Goal: Use online tool/utility: Utilize a website feature to perform a specific function

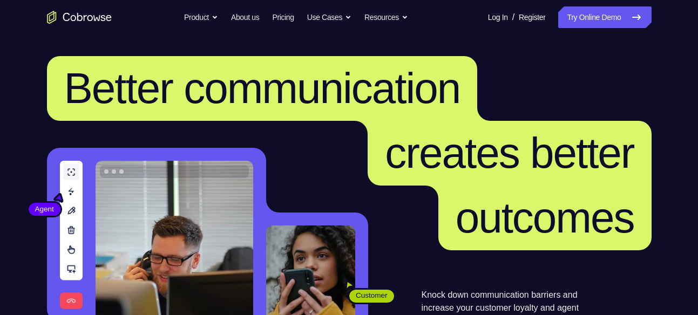
click at [588, 14] on link "Try Online Demo" at bounding box center [604, 17] width 93 height 22
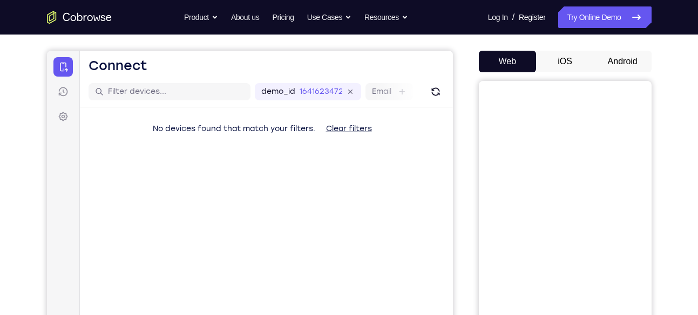
scroll to position [97, 0]
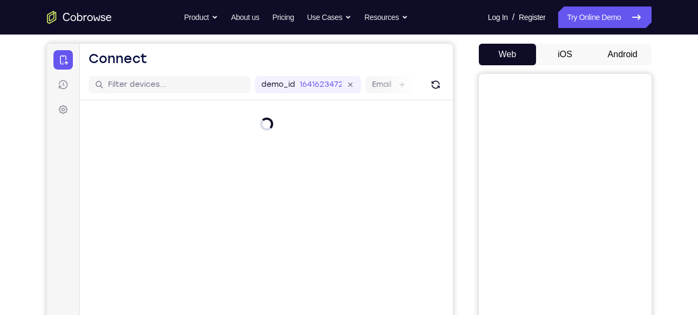
click at [575, 59] on button "iOS" at bounding box center [565, 55] width 58 height 22
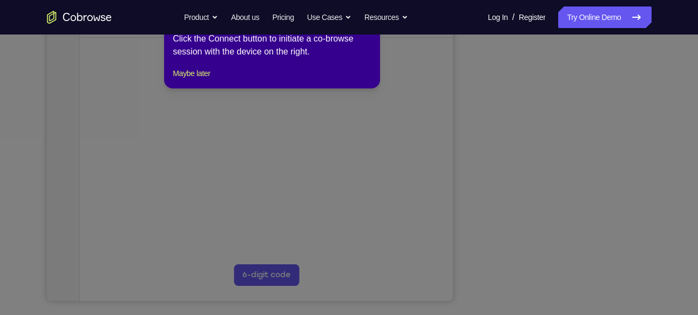
scroll to position [200, 0]
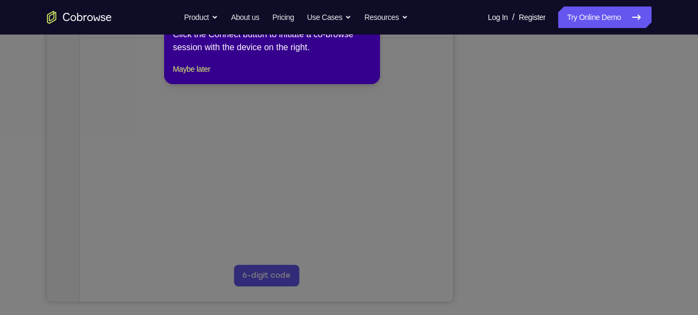
click at [577, 165] on icon at bounding box center [353, 157] width 706 height 315
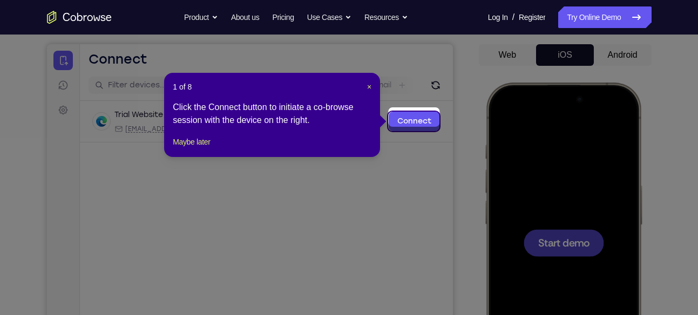
scroll to position [95, 0]
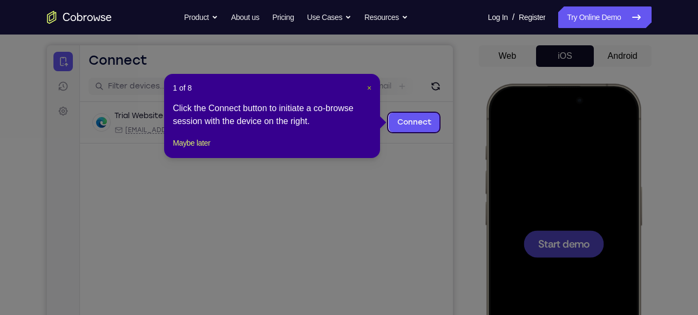
click at [371, 92] on button "×" at bounding box center [369, 88] width 4 height 11
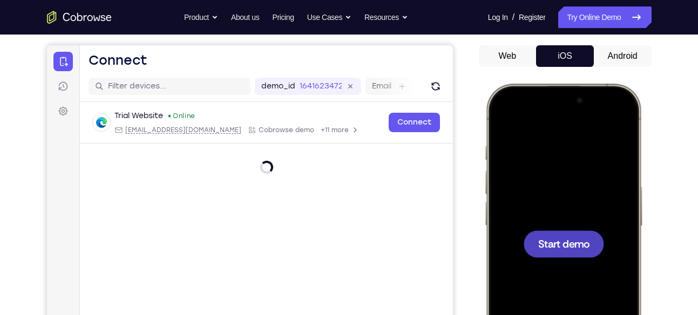
drag, startPoint x: 515, startPoint y: 231, endPoint x: 569, endPoint y: 292, distance: 81.9
click at [569, 292] on div at bounding box center [563, 244] width 142 height 308
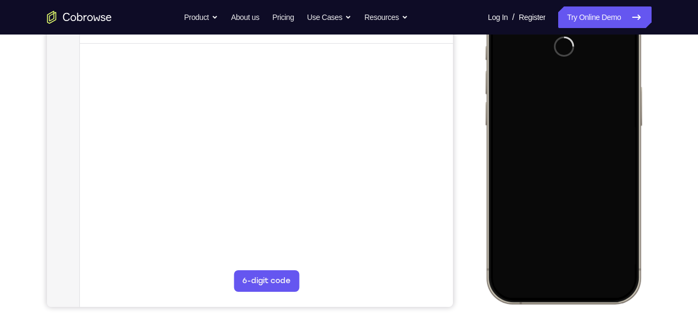
scroll to position [196, 0]
click at [622, 254] on div at bounding box center [563, 143] width 142 height 308
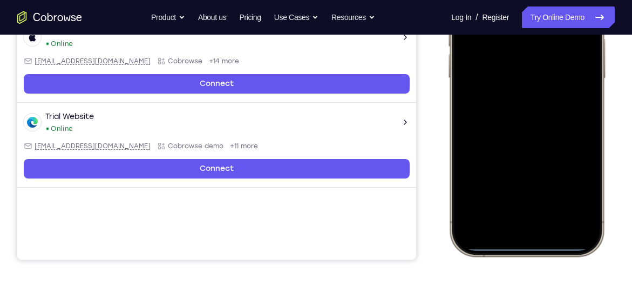
scroll to position [244, 0]
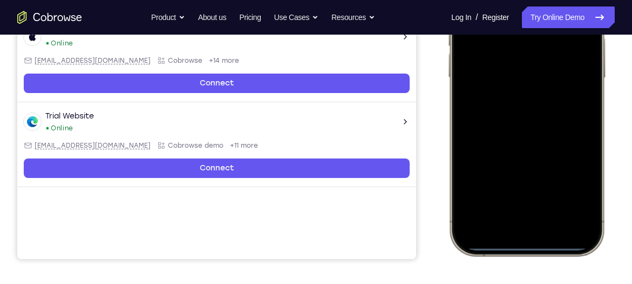
drag, startPoint x: 523, startPoint y: 249, endPoint x: 510, endPoint y: 206, distance: 45.1
click at [510, 206] on div at bounding box center [527, 95] width 142 height 308
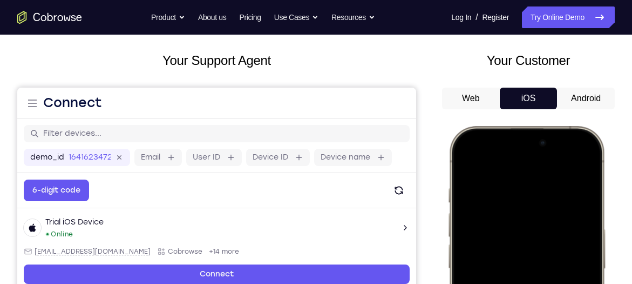
scroll to position [52, 0]
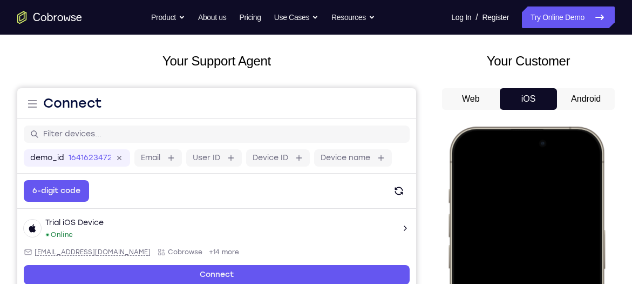
click at [583, 95] on button "Android" at bounding box center [586, 99] width 58 height 22
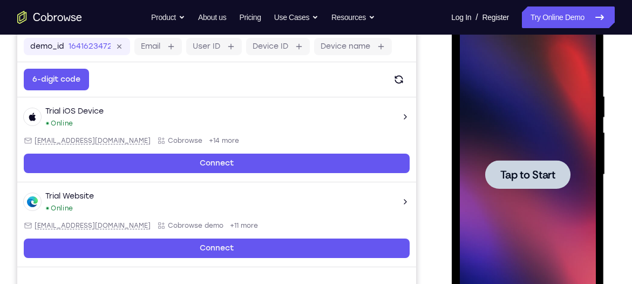
scroll to position [164, 0]
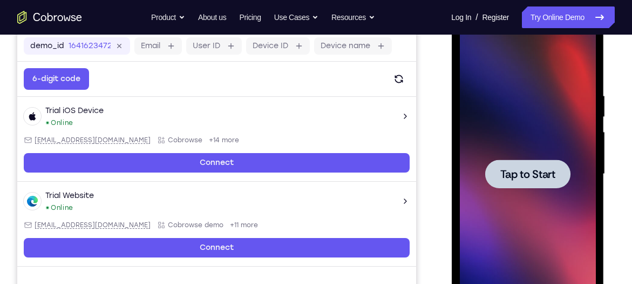
click at [534, 169] on span "Tap to Start" at bounding box center [527, 174] width 55 height 11
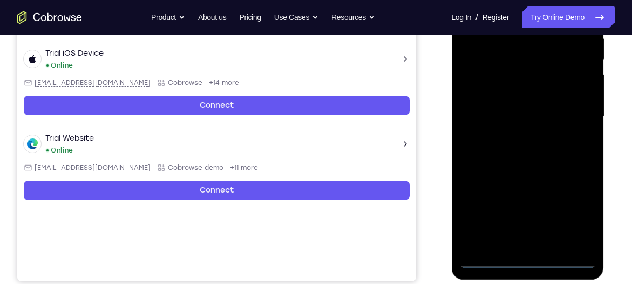
scroll to position [242, 0]
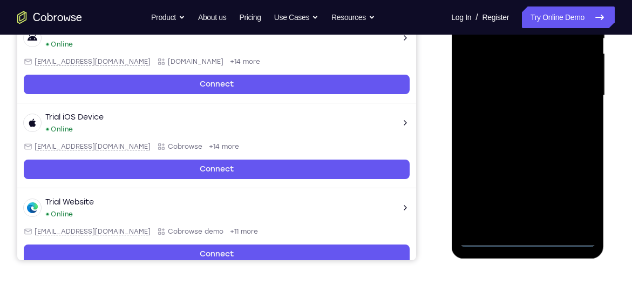
click at [527, 234] on div at bounding box center [528, 95] width 136 height 302
click at [526, 233] on div at bounding box center [528, 95] width 136 height 302
click at [526, 235] on div at bounding box center [528, 95] width 136 height 302
click at [527, 239] on div at bounding box center [528, 95] width 136 height 302
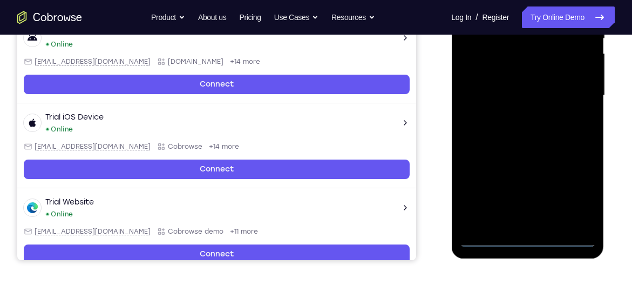
click at [527, 239] on div at bounding box center [528, 95] width 136 height 302
click at [572, 191] on div at bounding box center [528, 95] width 136 height 302
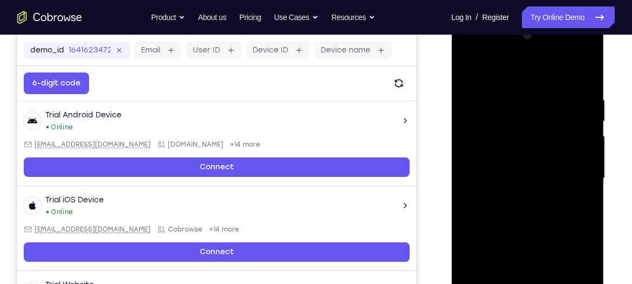
scroll to position [156, 0]
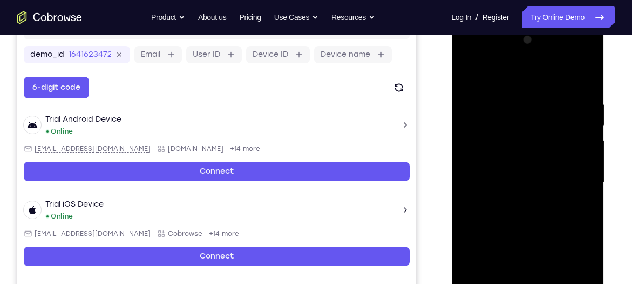
click at [480, 50] on div at bounding box center [528, 182] width 136 height 302
click at [569, 170] on div at bounding box center [528, 182] width 136 height 302
click at [516, 204] on div at bounding box center [528, 182] width 136 height 302
click at [508, 179] on div at bounding box center [528, 182] width 136 height 302
click at [495, 191] on div at bounding box center [528, 182] width 136 height 302
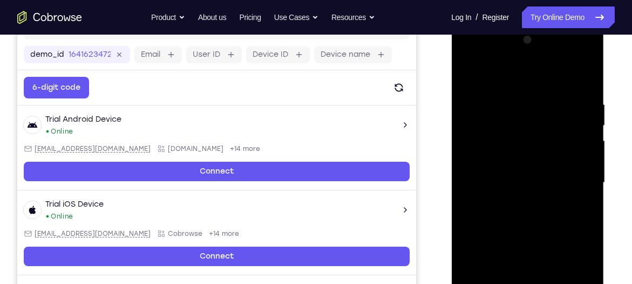
click at [545, 180] on div at bounding box center [528, 182] width 136 height 302
click at [537, 212] on div at bounding box center [528, 182] width 136 height 302
click at [580, 194] on div at bounding box center [528, 182] width 136 height 302
click at [584, 91] on div at bounding box center [528, 182] width 136 height 302
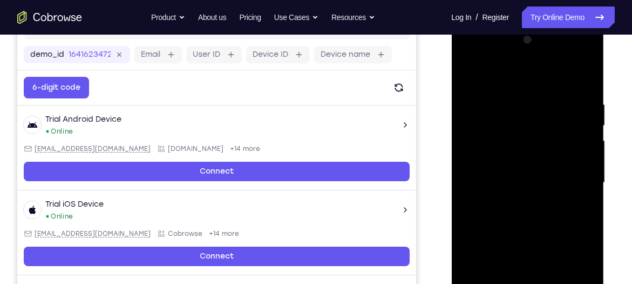
click at [511, 95] on div at bounding box center [528, 182] width 136 height 302
click at [585, 77] on div at bounding box center [528, 182] width 136 height 302
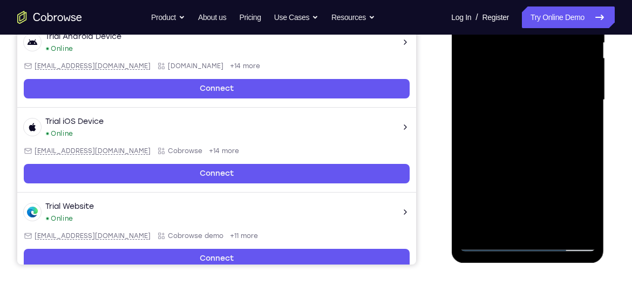
scroll to position [238, 0]
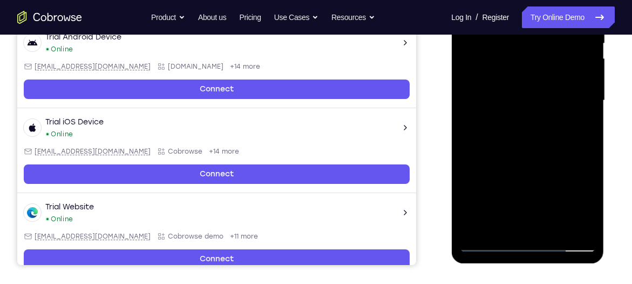
click at [558, 151] on div at bounding box center [528, 100] width 136 height 302
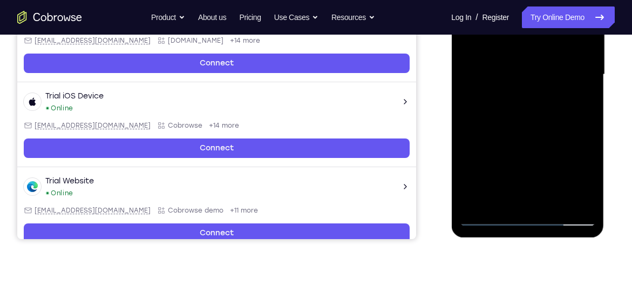
scroll to position [262, 0]
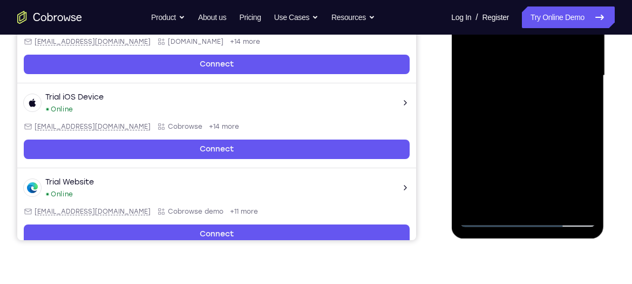
click at [584, 202] on div at bounding box center [528, 75] width 136 height 302
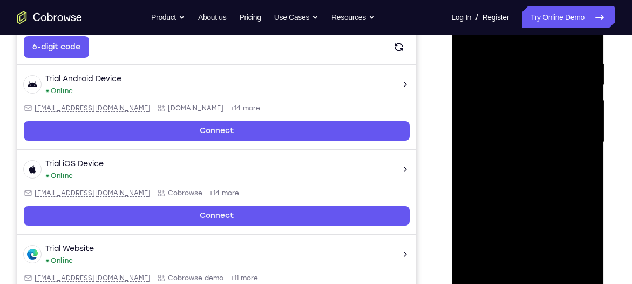
scroll to position [190, 0]
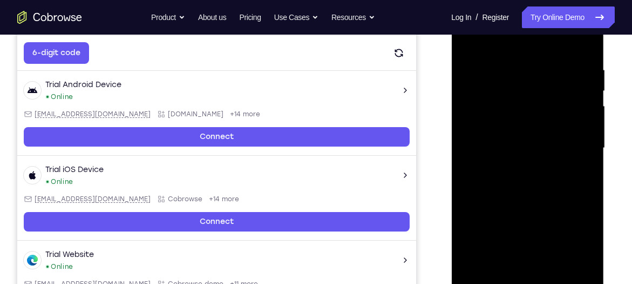
click at [469, 91] on div at bounding box center [528, 148] width 136 height 302
click at [585, 39] on div at bounding box center [528, 148] width 136 height 302
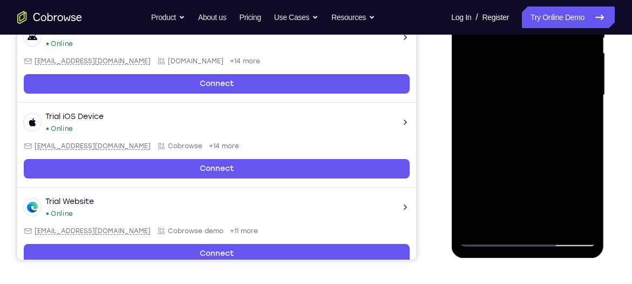
scroll to position [252, 0]
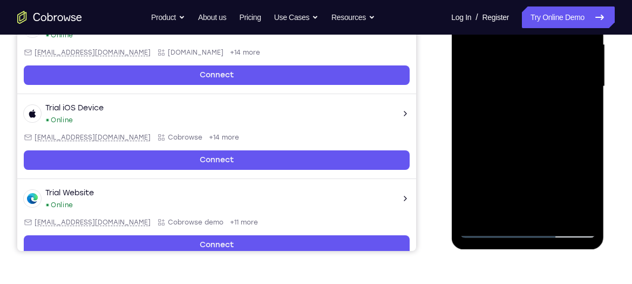
click at [552, 212] on div at bounding box center [528, 86] width 136 height 302
click at [524, 146] on div at bounding box center [528, 86] width 136 height 302
click at [489, 228] on div at bounding box center [528, 86] width 136 height 302
click at [473, 214] on div at bounding box center [528, 86] width 136 height 302
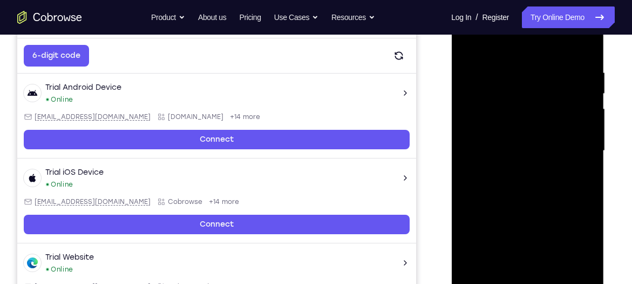
scroll to position [157, 0]
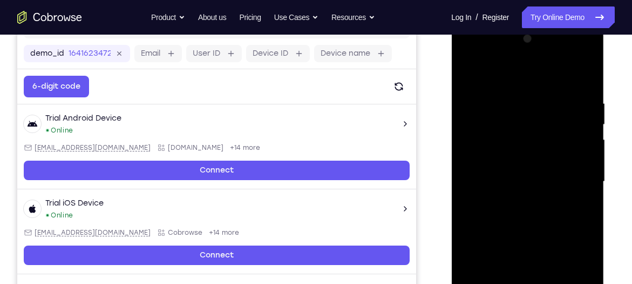
click at [578, 104] on div at bounding box center [528, 181] width 136 height 302
click at [581, 73] on div at bounding box center [528, 181] width 136 height 302
click at [530, 98] on div at bounding box center [528, 181] width 136 height 302
click at [578, 150] on div at bounding box center [528, 181] width 136 height 302
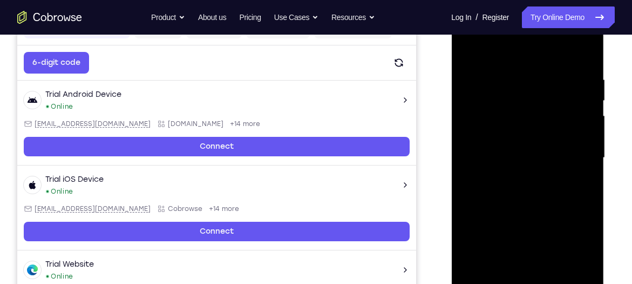
scroll to position [190, 0]
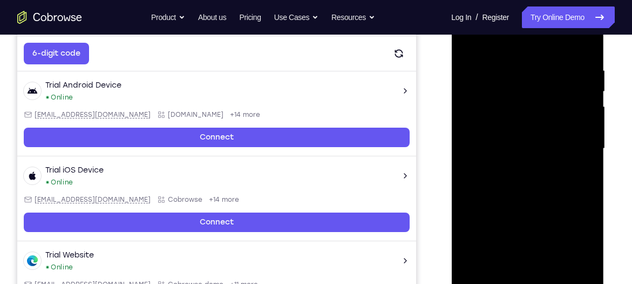
click at [578, 150] on div at bounding box center [528, 148] width 136 height 302
click at [560, 140] on div at bounding box center [528, 148] width 136 height 302
click at [584, 137] on div at bounding box center [528, 148] width 136 height 302
click at [584, 42] on div at bounding box center [528, 148] width 136 height 302
